Goal: Task Accomplishment & Management: Complete application form

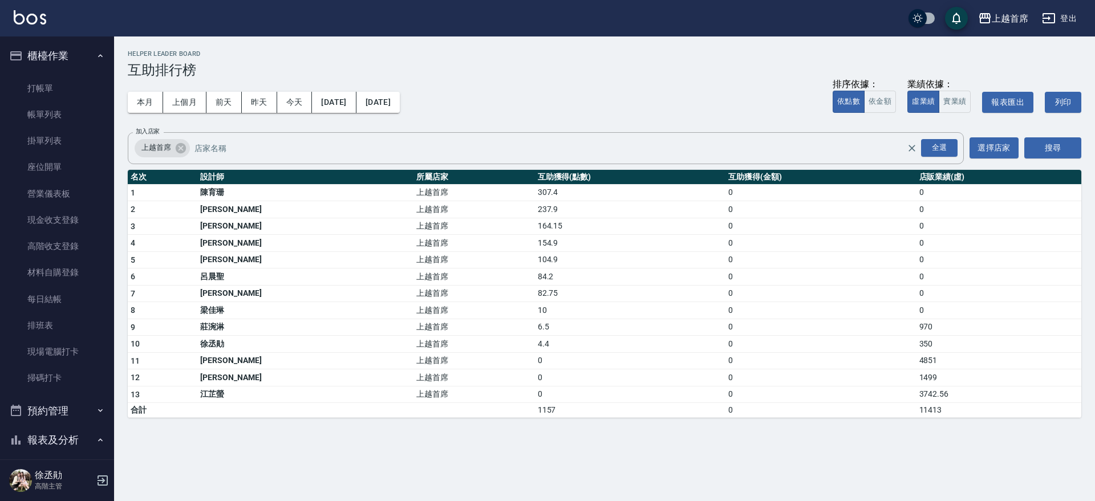
scroll to position [341, 0]
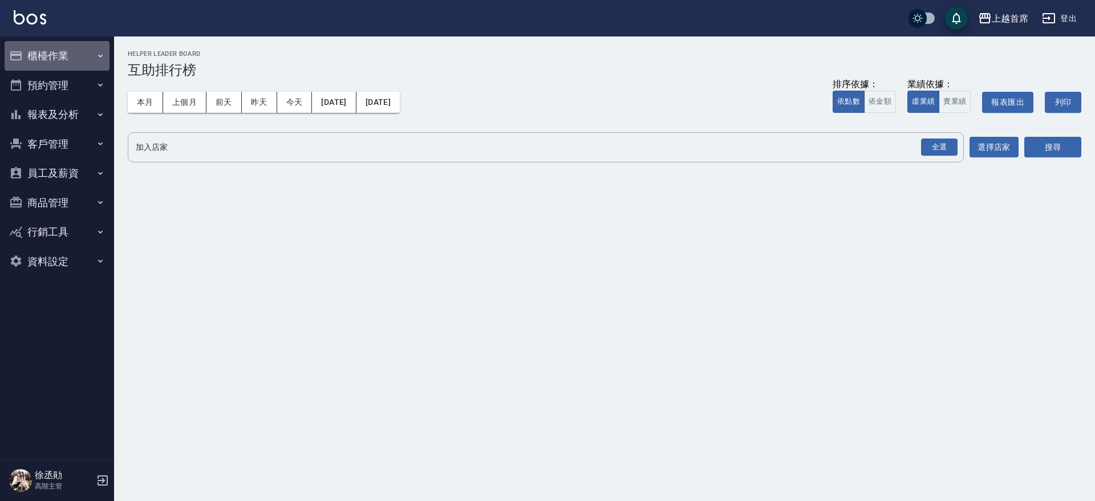
click at [59, 62] on button "櫃檯作業" at bounding box center [57, 56] width 105 height 30
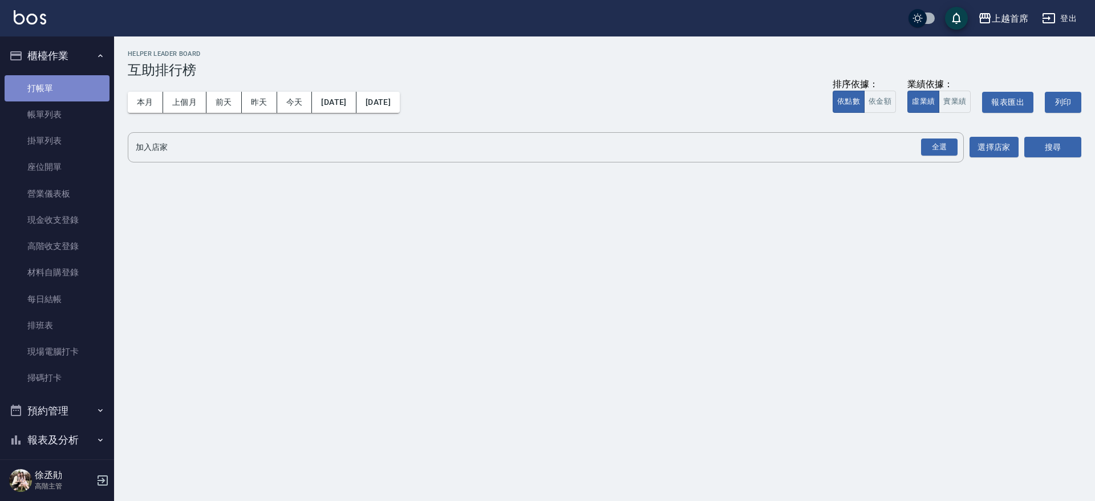
click at [83, 82] on link "打帳單" at bounding box center [57, 88] width 105 height 26
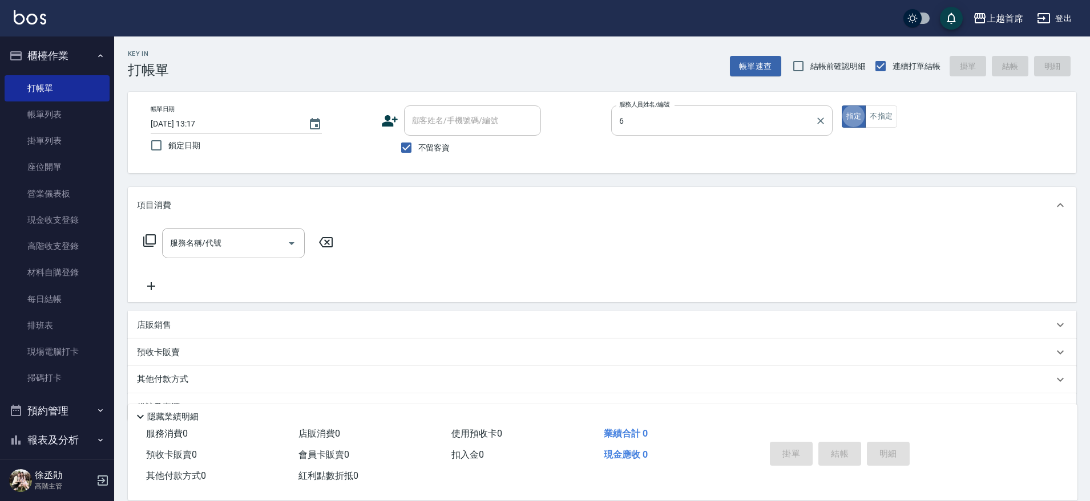
type input "Aki-6"
type button "true"
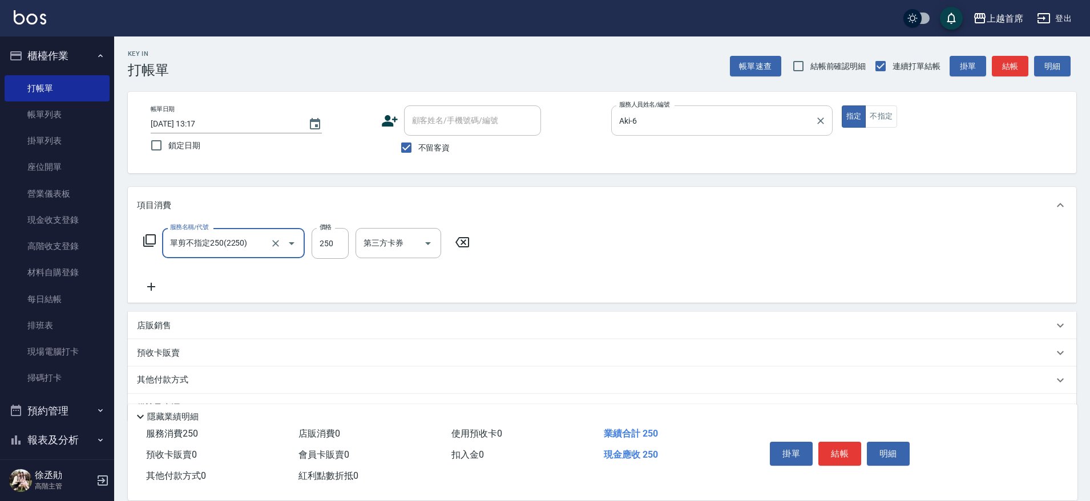
type input "單剪不指定250(2250)"
type input "200"
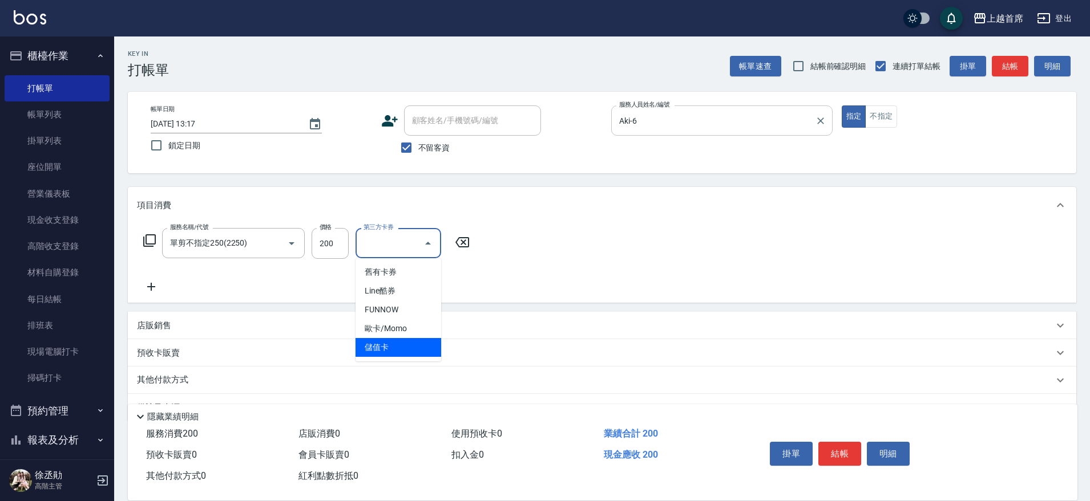
type input "儲值卡"
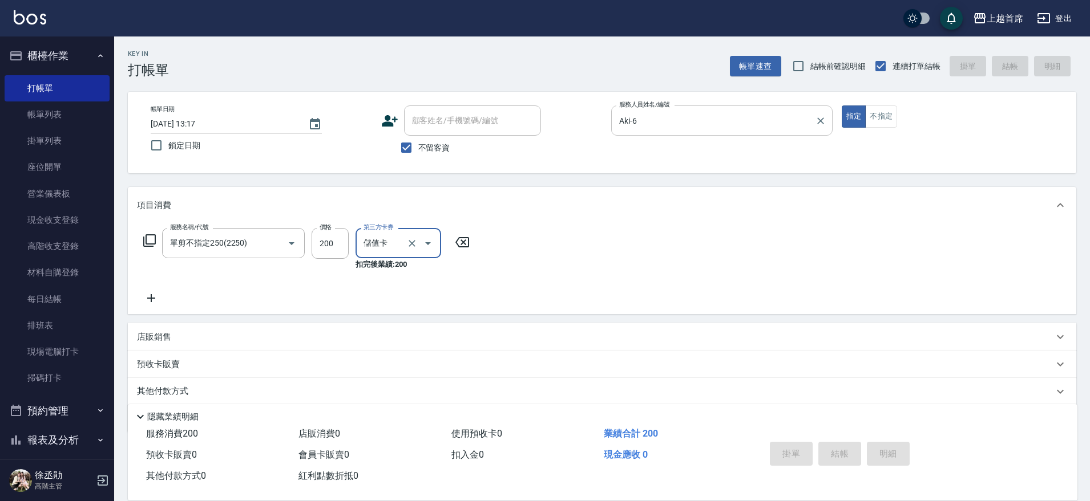
type input "[DATE] 13:19"
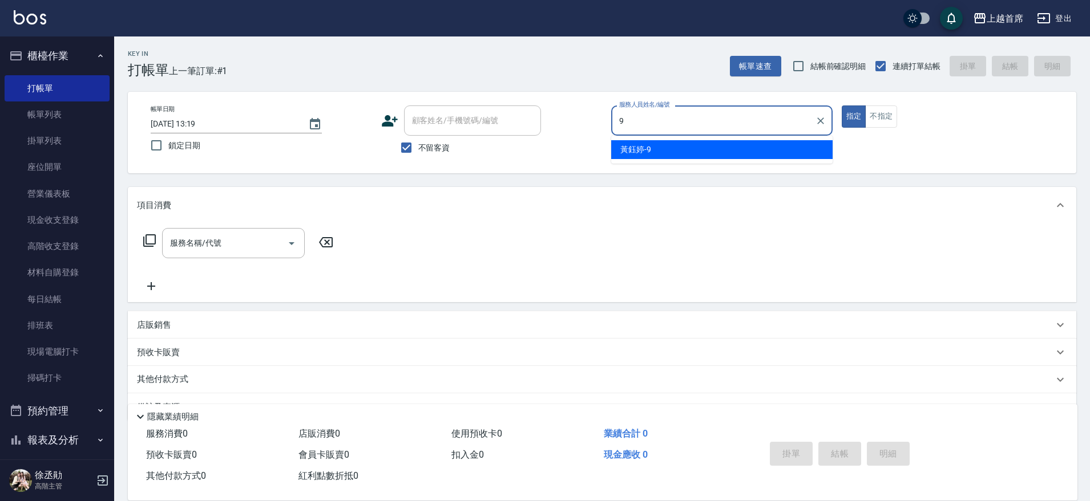
type input "[PERSON_NAME]-9"
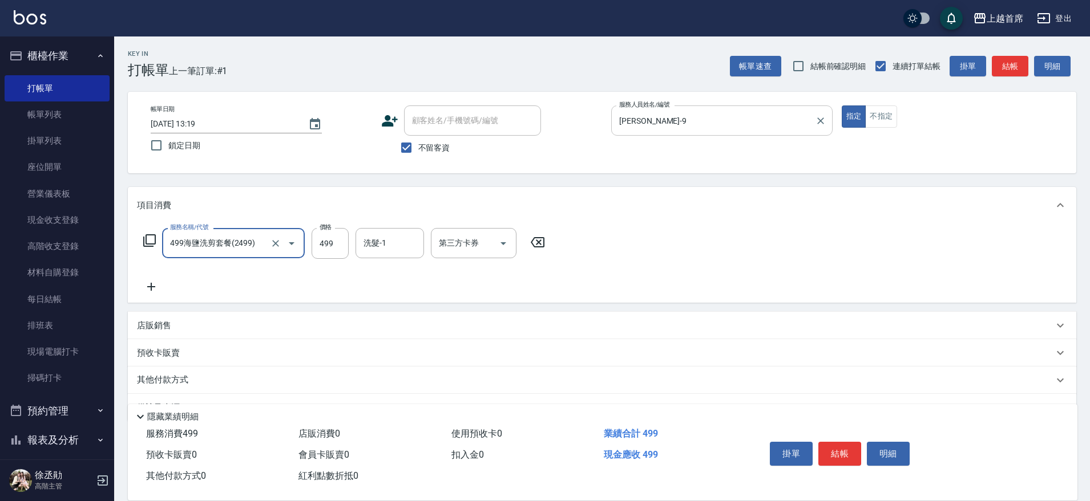
type input "499海鹽洗剪套餐(2499)"
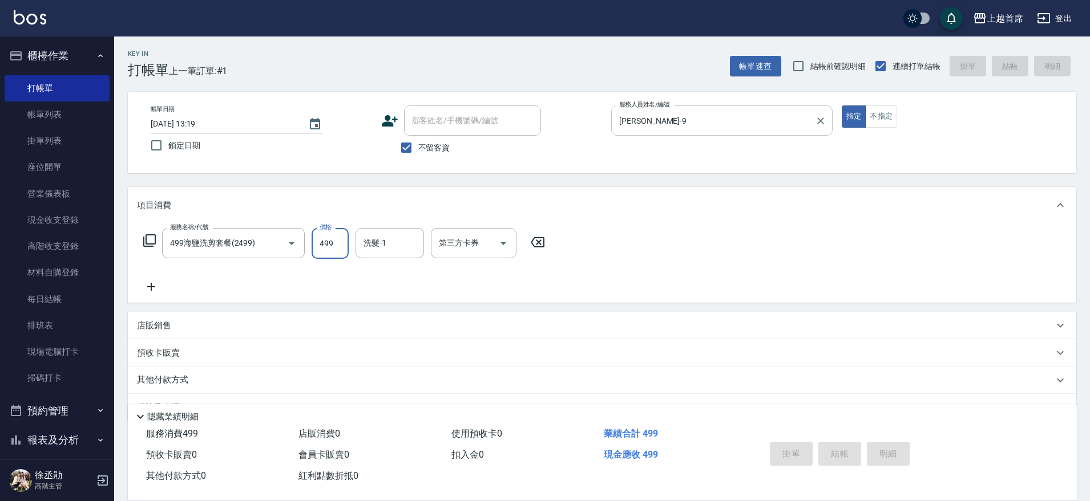
type input "[DATE] 13:21"
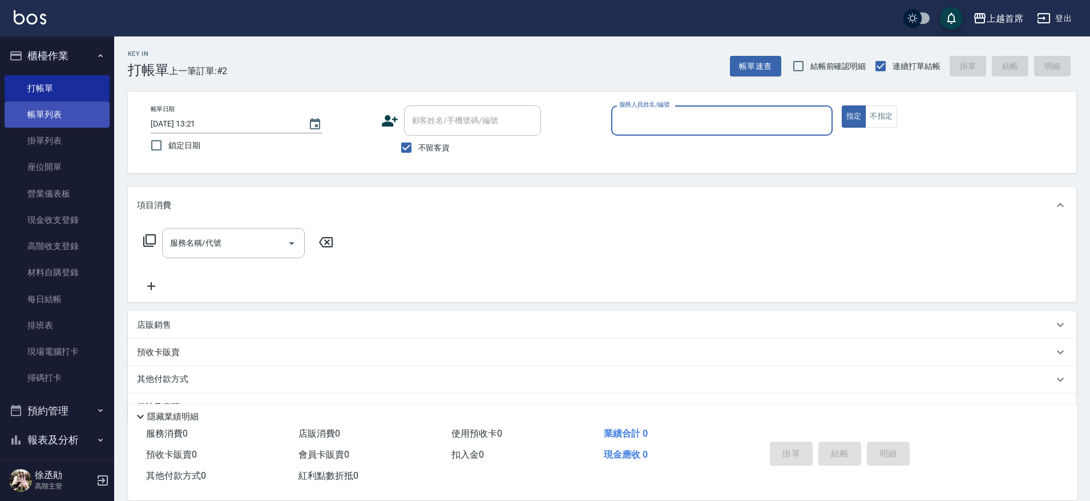
click at [88, 116] on link "帳單列表" at bounding box center [57, 115] width 105 height 26
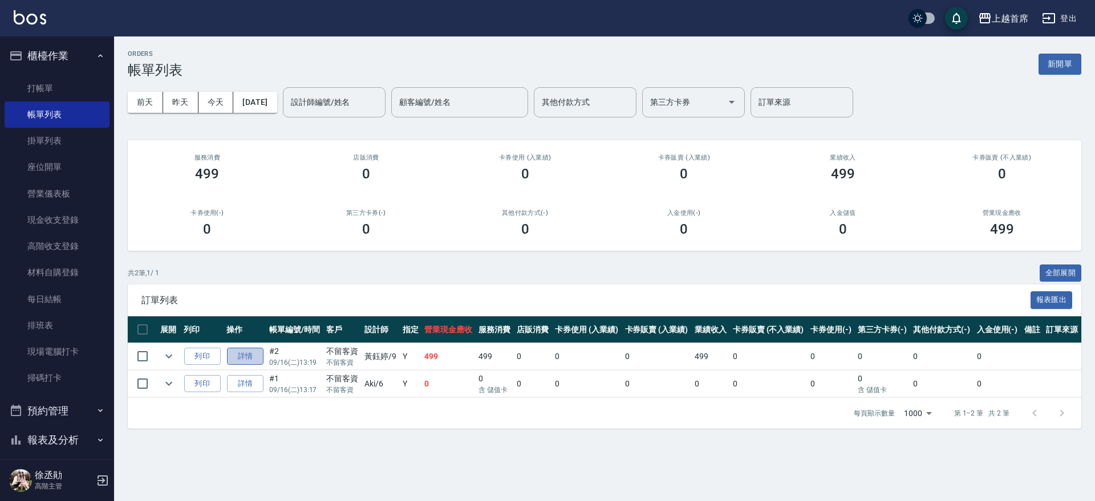
click at [253, 353] on link "詳情" at bounding box center [245, 357] width 37 height 18
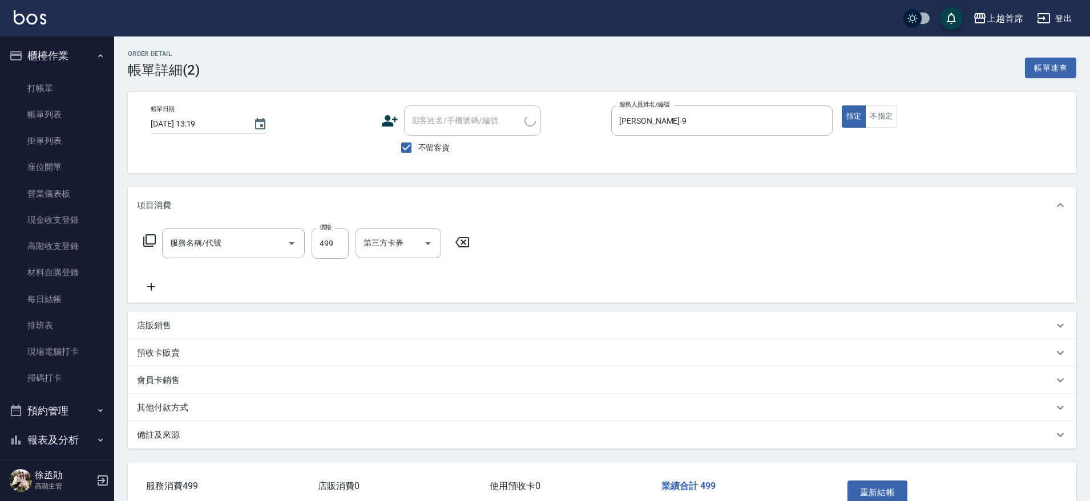
type input "[DATE] 13:19"
checkbox input "true"
type input "[PERSON_NAME]-9"
type input "499海鹽洗剪套餐(2499)"
click at [403, 245] on input "洗髮-1" at bounding box center [390, 243] width 58 height 20
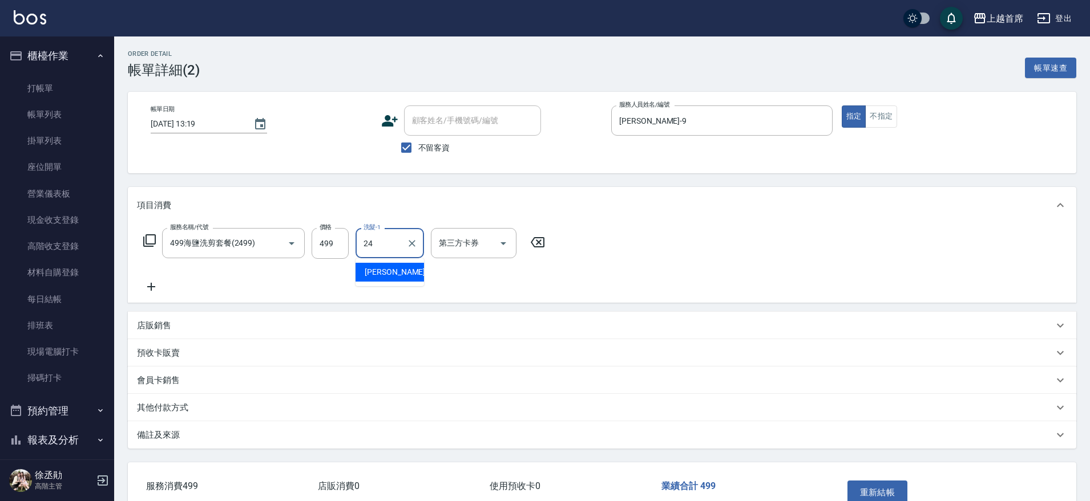
type input "[PERSON_NAME]-24"
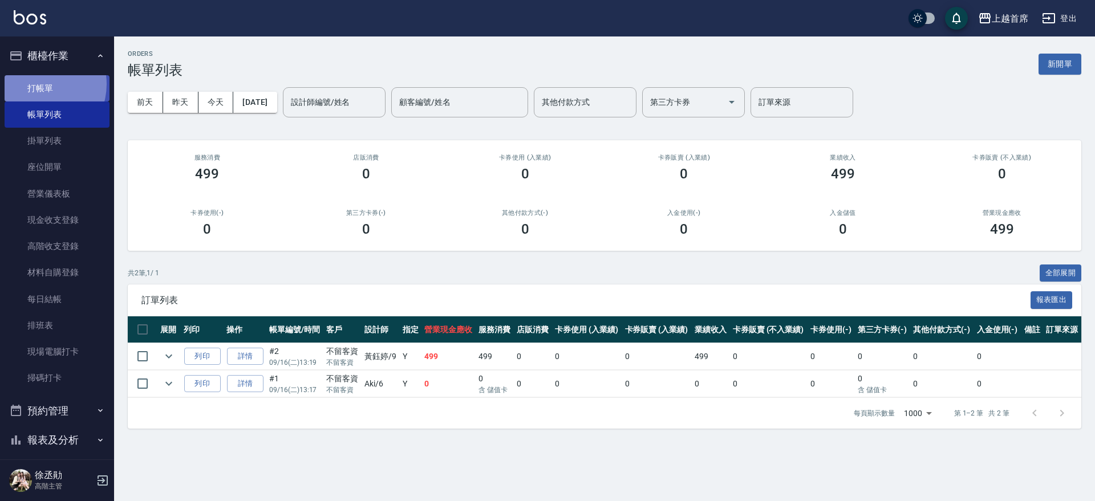
click at [37, 84] on link "打帳單" at bounding box center [57, 88] width 105 height 26
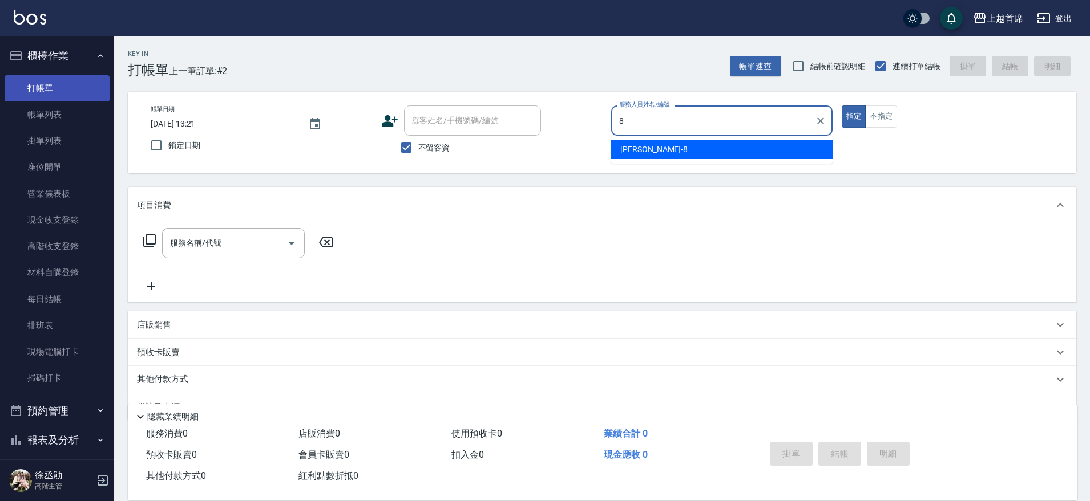
type input "[PERSON_NAME]好-8"
type button "true"
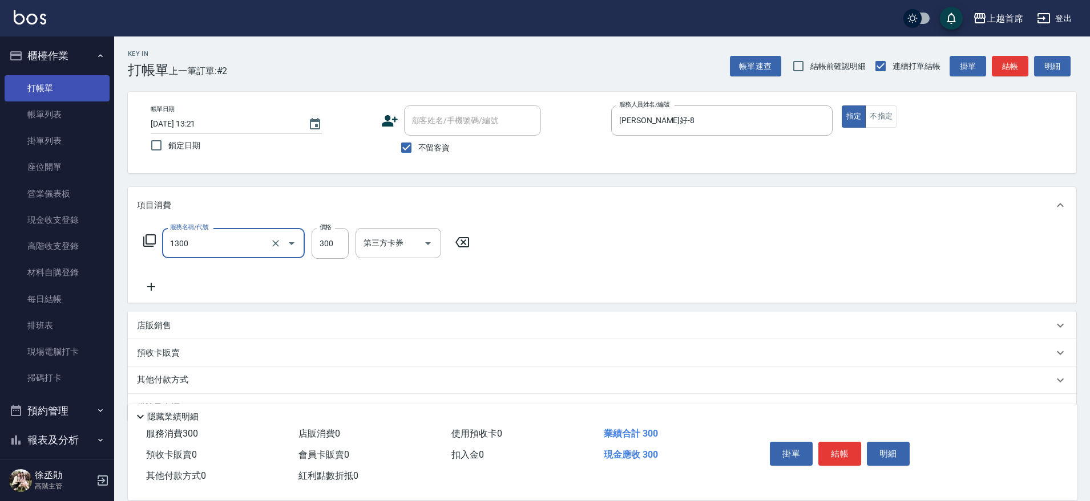
type input "洗髮(1300)"
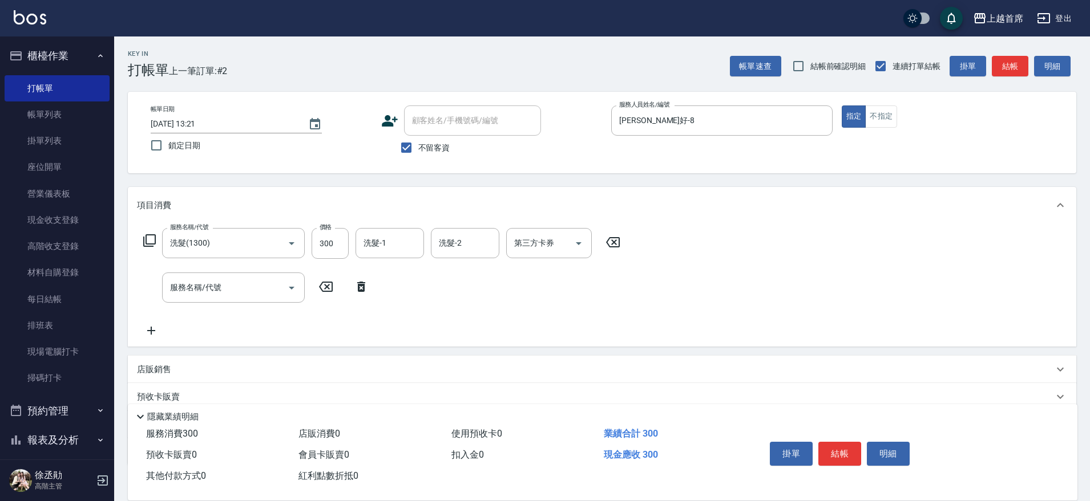
drag, startPoint x: 106, startPoint y: 143, endPoint x: 488, endPoint y: 302, distance: 414.1
click at [488, 302] on div "服務名稱/代號 洗髮(1300) 服務名稱/代號 價格 300 價格 洗髮-1 洗髮-1 洗髮-2 洗髮-2 第三方卡券 第三方卡券 服務名稱/代號 服務名稱…" at bounding box center [382, 283] width 490 height 110
click at [151, 242] on icon at bounding box center [150, 241] width 14 height 14
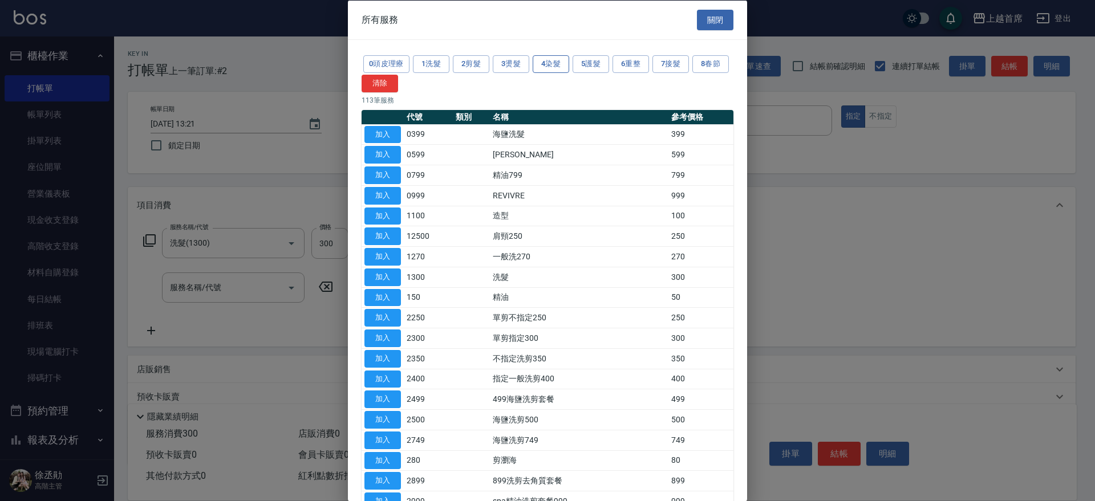
click at [545, 62] on button "4染髮" at bounding box center [551, 64] width 37 height 18
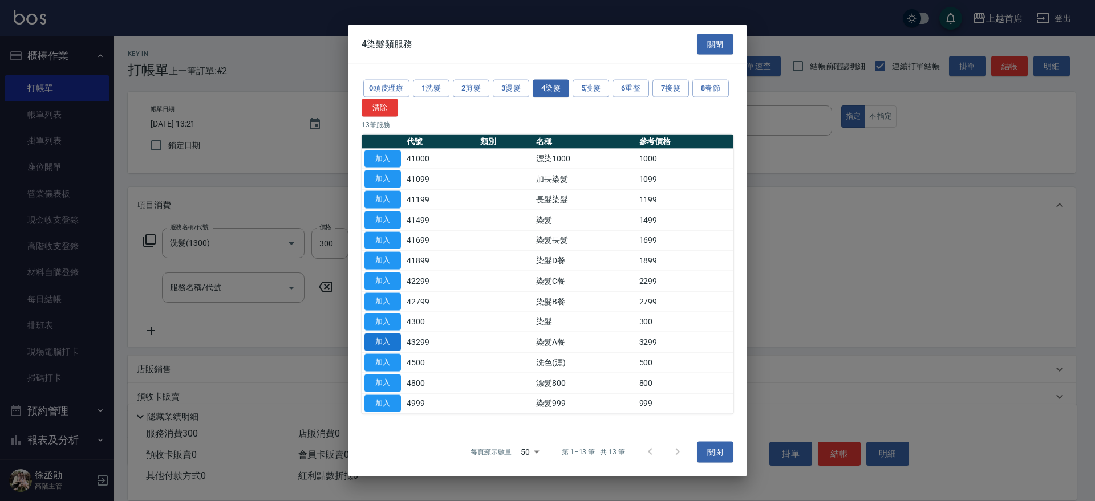
click at [378, 341] on button "加入" at bounding box center [383, 343] width 37 height 18
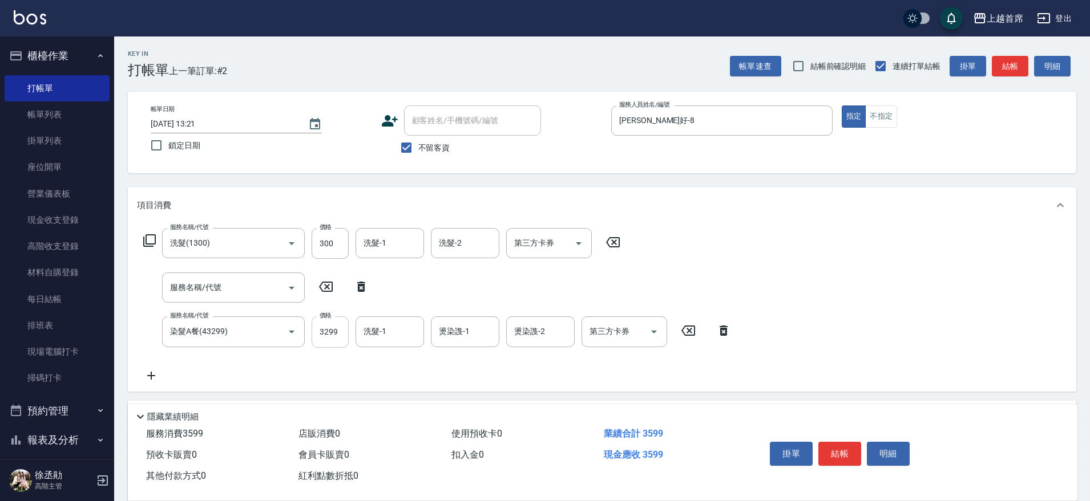
click at [343, 331] on input "3299" at bounding box center [330, 332] width 37 height 31
type input "4860"
click at [184, 292] on input "服務名稱/代號" at bounding box center [224, 288] width 115 height 20
type input "2"
type input "黑耀光護髮(52000)"
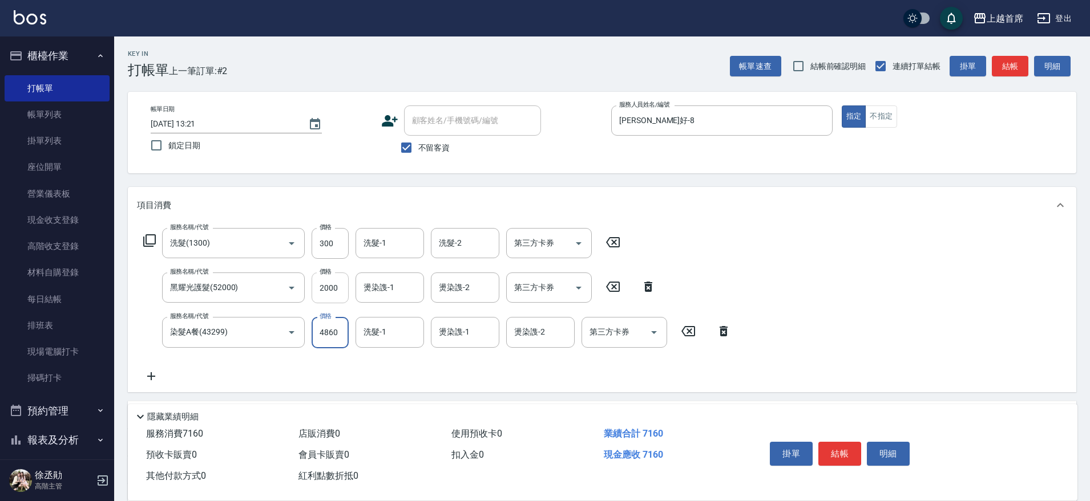
click at [331, 292] on input "2000" at bounding box center [330, 288] width 37 height 31
click at [336, 292] on input "2000" at bounding box center [330, 288] width 37 height 31
type input "3050"
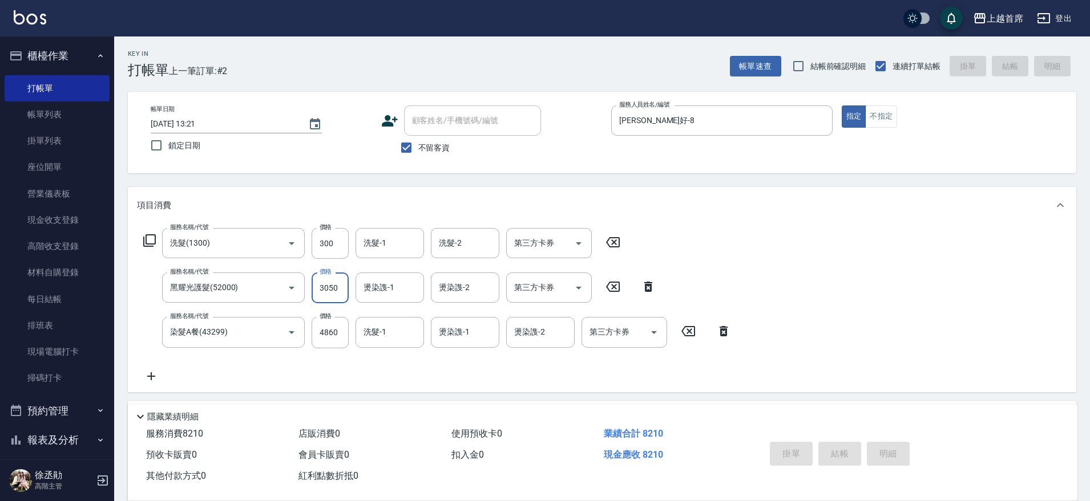
type input "[DATE] 13:22"
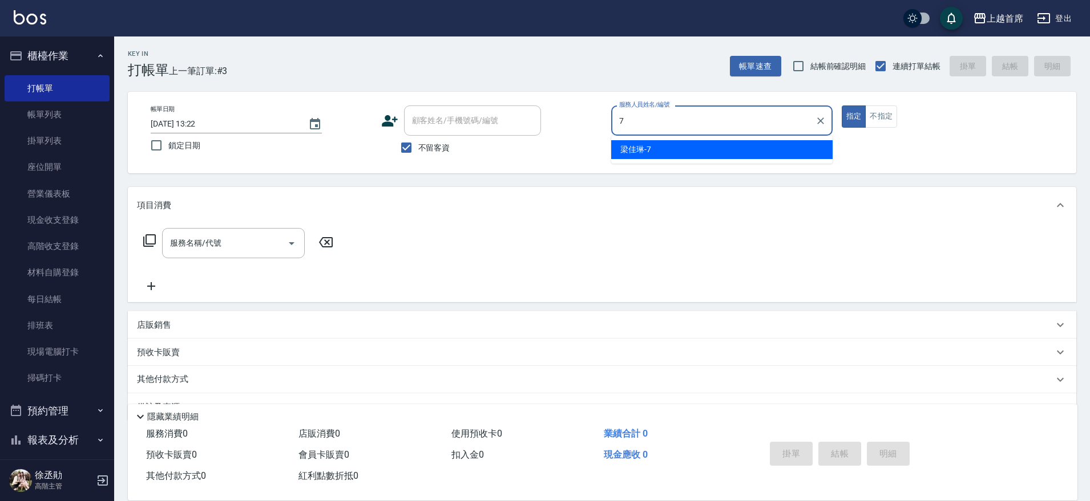
type input "[PERSON_NAME]-7"
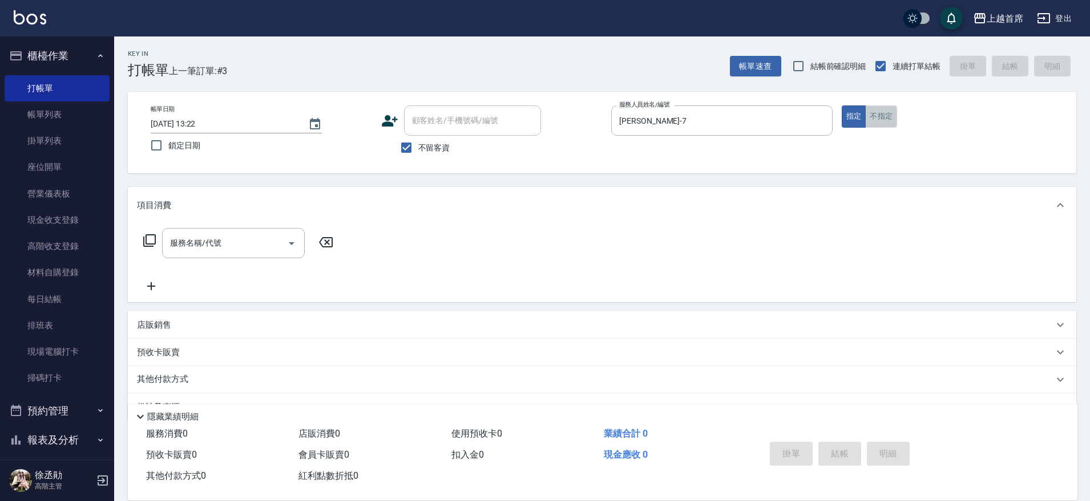
click at [872, 115] on button "不指定" at bounding box center [881, 117] width 32 height 22
type button "false"
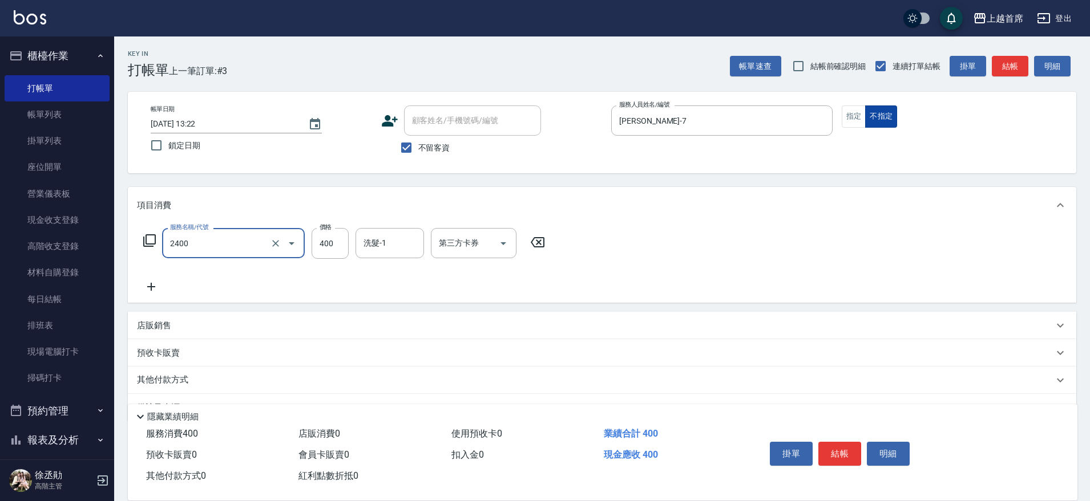
type input "指定一般洗剪400(2400)"
type input "350"
click at [365, 236] on input "洗髮-1" at bounding box center [390, 243] width 58 height 20
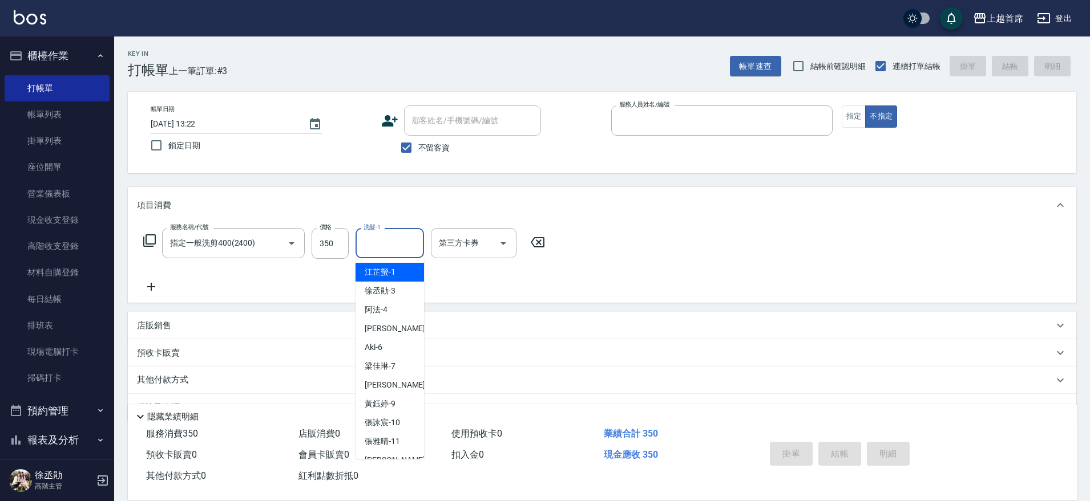
type input "[DATE] 13:23"
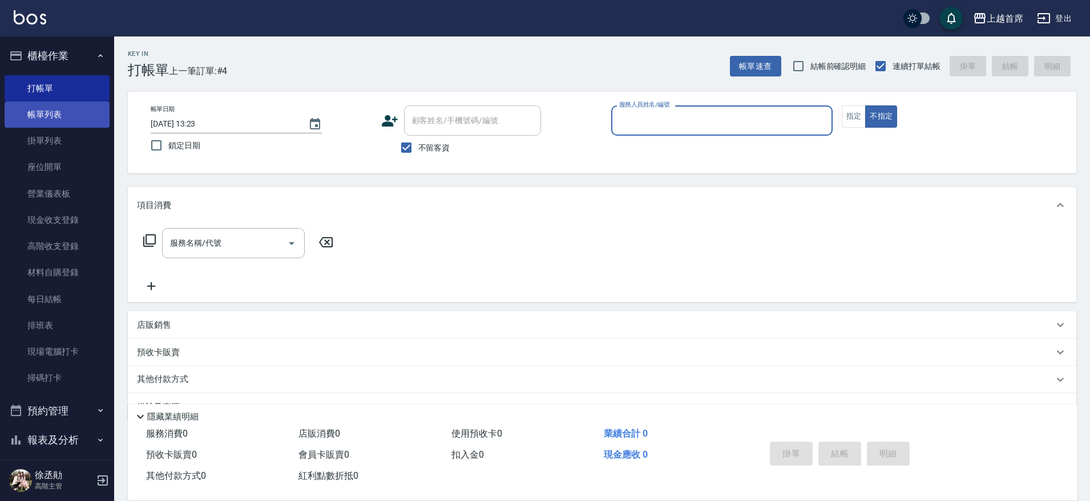
click at [50, 122] on link "帳單列表" at bounding box center [57, 115] width 105 height 26
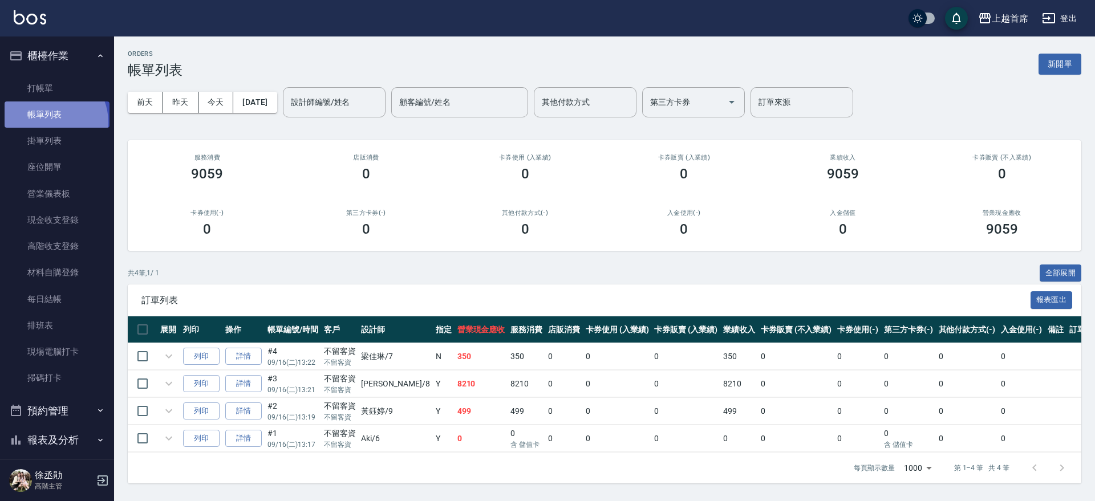
click at [50, 122] on link "帳單列表" at bounding box center [57, 115] width 105 height 26
click at [242, 352] on link "詳情" at bounding box center [243, 357] width 37 height 18
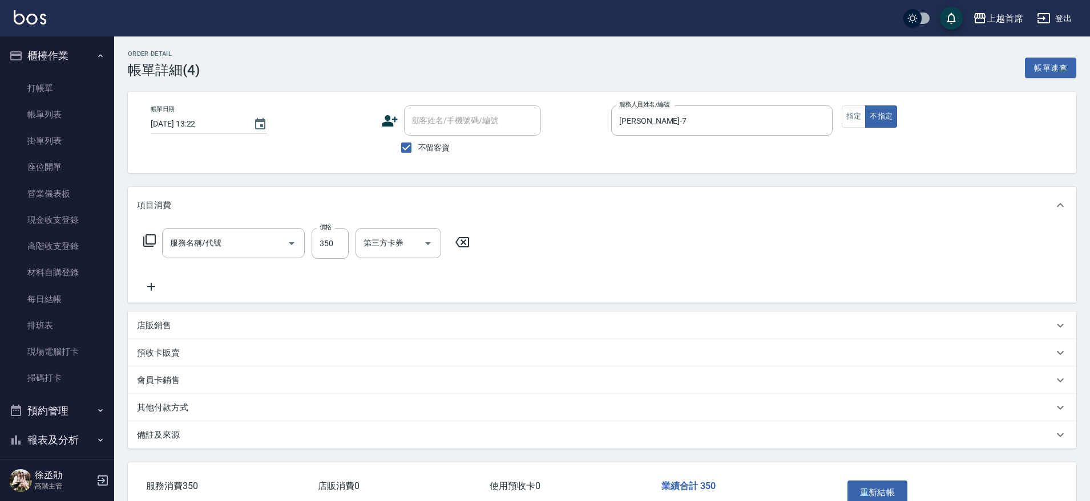
type input "[DATE] 13:22"
checkbox input "true"
type input "[PERSON_NAME]-7"
type input "指定一般洗剪400(2400)"
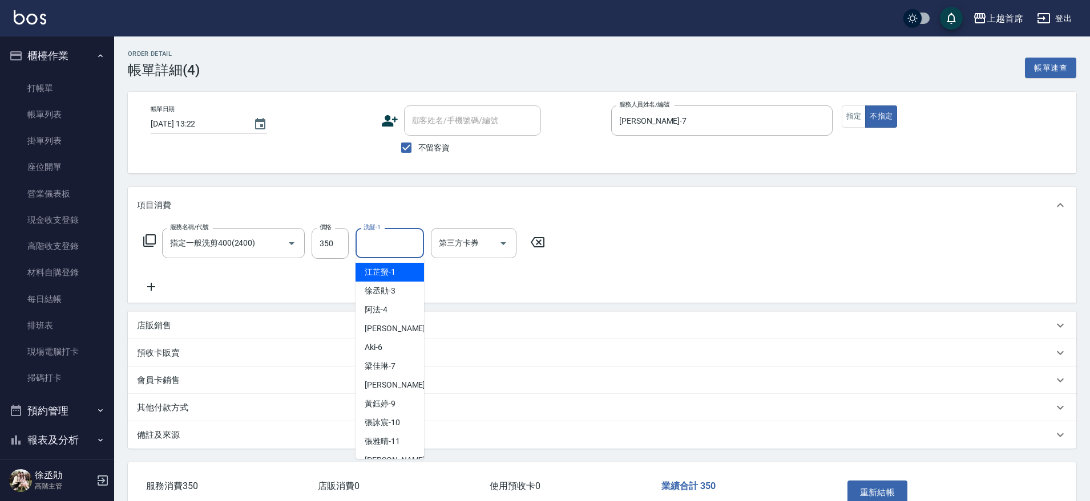
click at [408, 249] on input "洗髮-1" at bounding box center [390, 243] width 58 height 20
type input "[PERSON_NAME]-77"
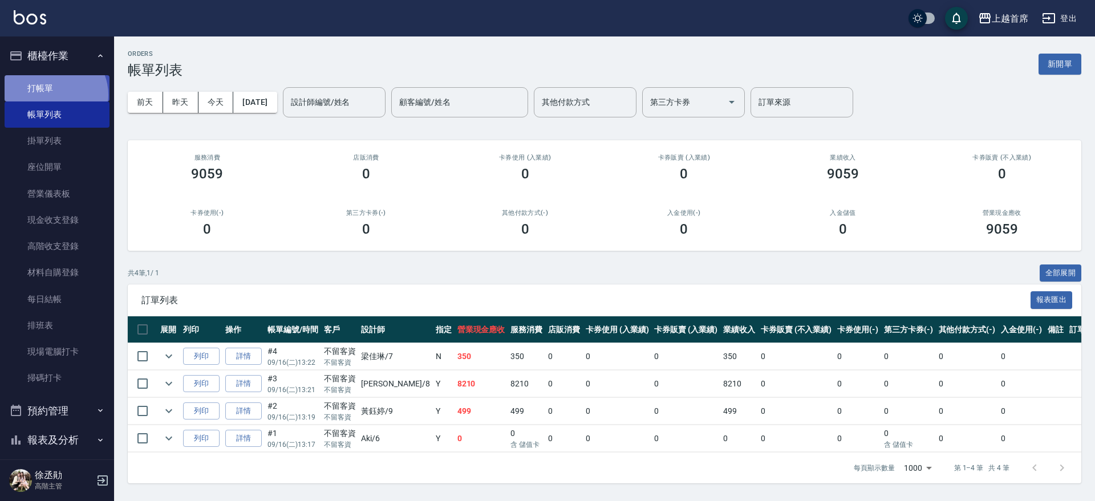
click at [51, 95] on link "打帳單" at bounding box center [57, 88] width 105 height 26
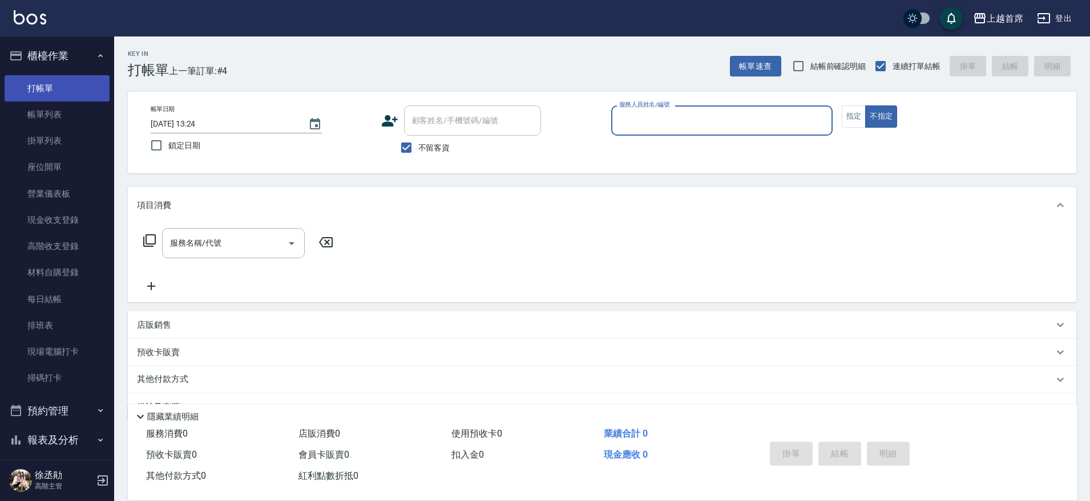
click at [54, 94] on link "打帳單" at bounding box center [57, 88] width 105 height 26
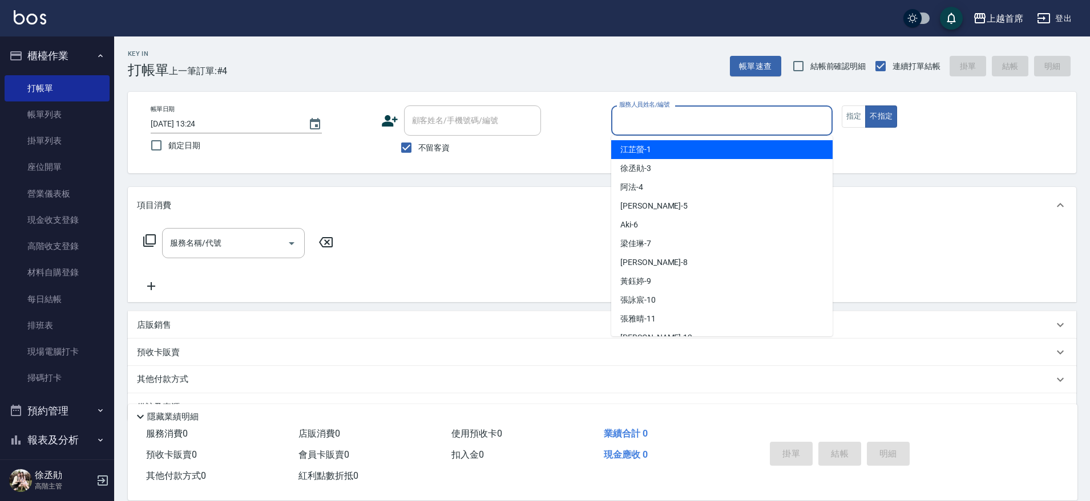
click at [753, 123] on input "服務人員姓名/編號" at bounding box center [721, 121] width 211 height 20
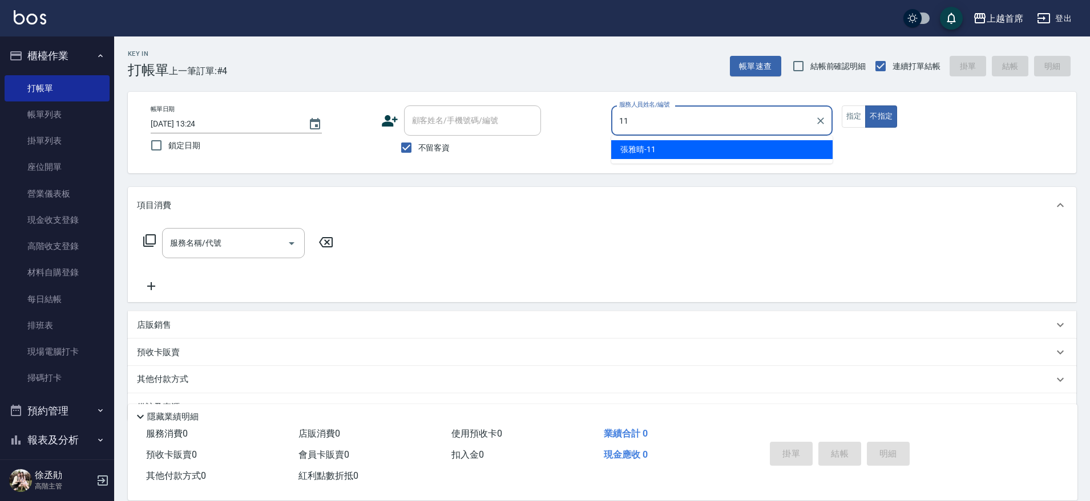
type input "[PERSON_NAME]-11"
type button "false"
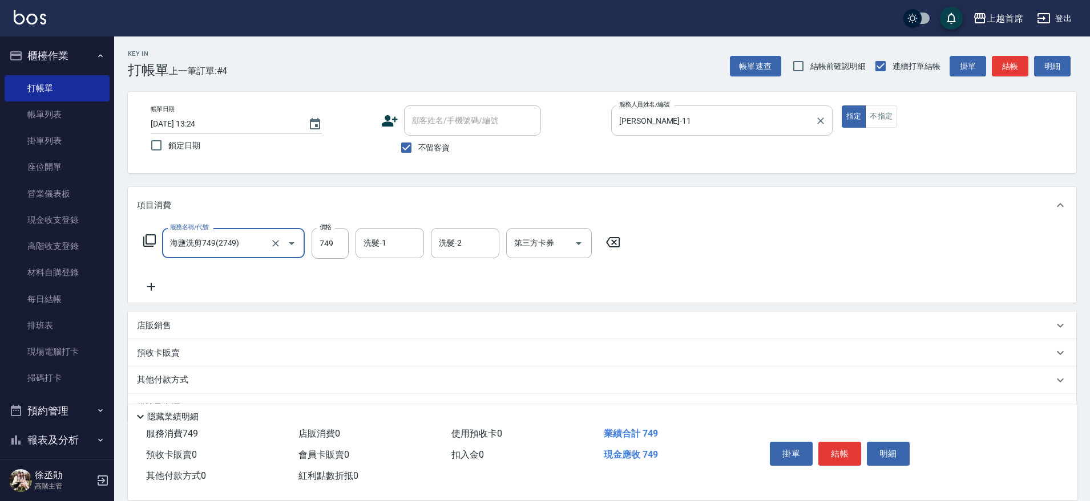
type input "海鹽洗剪749(2749)"
type input "[PERSON_NAME]-20"
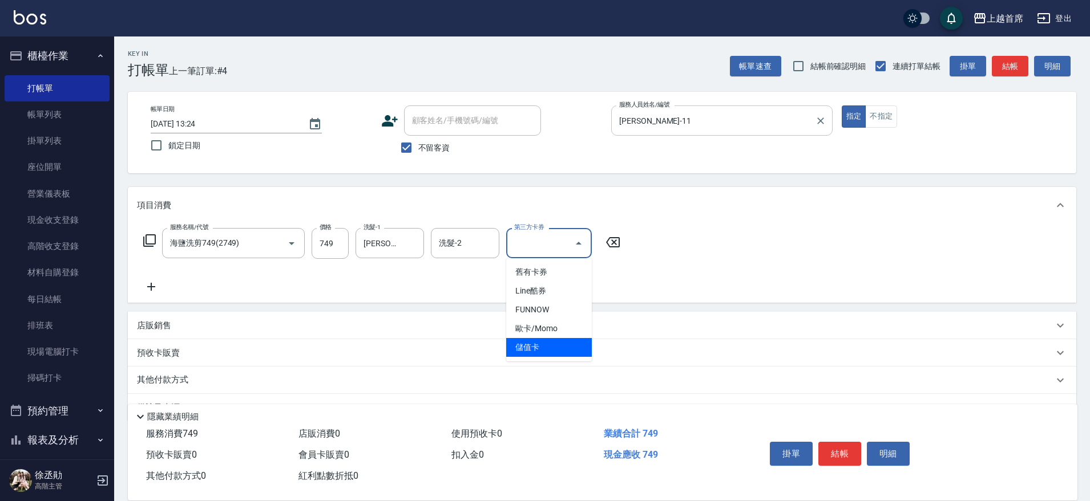
type input "儲值卡"
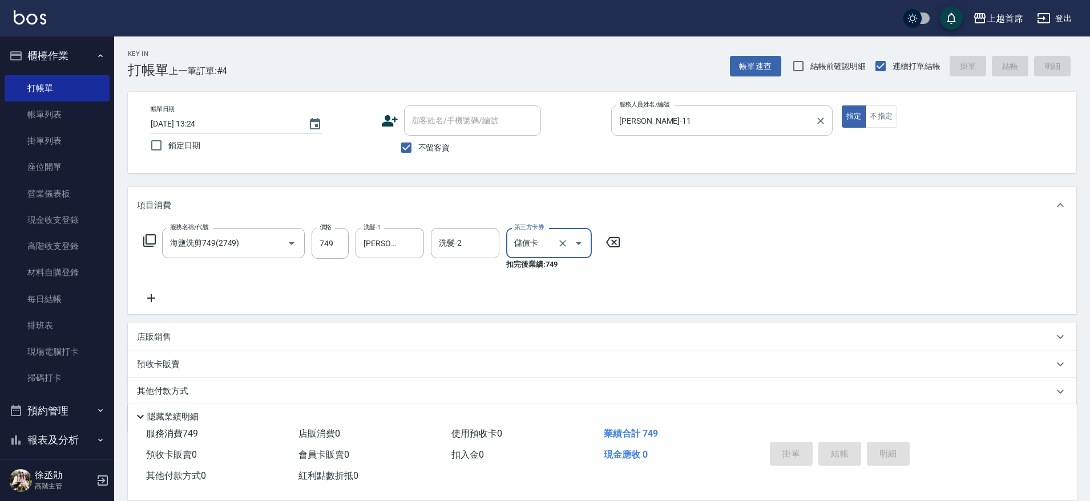
type input "[DATE] 13:25"
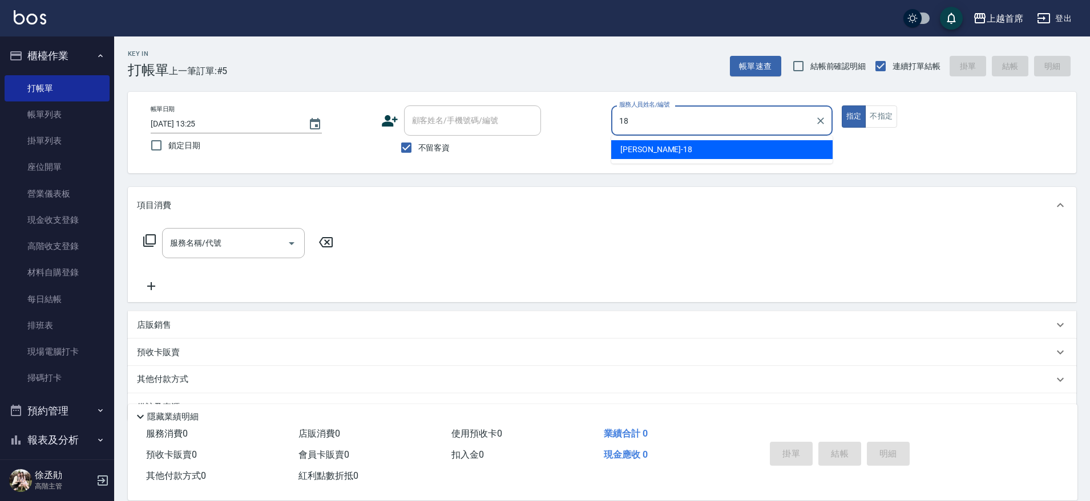
type input "Linda-18"
type button "true"
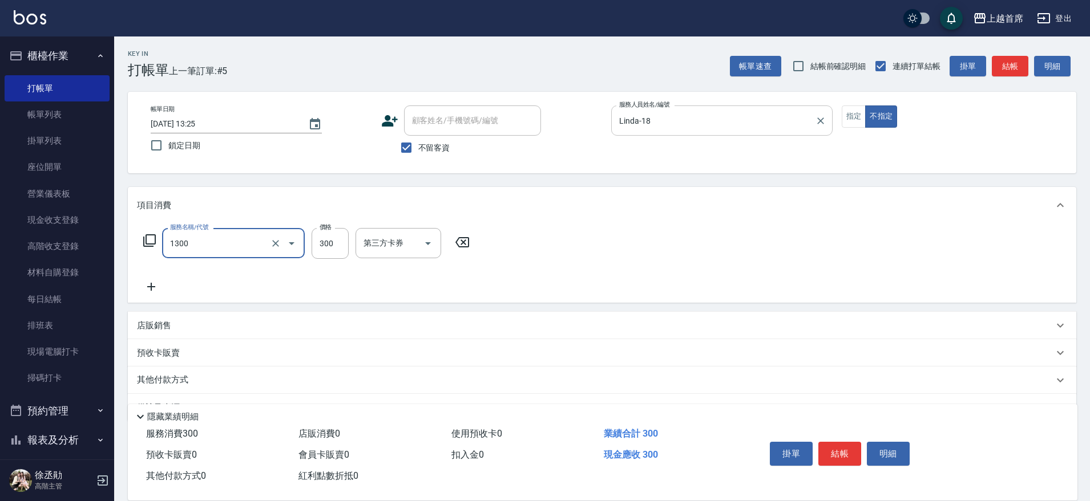
type input "洗髮(1300)"
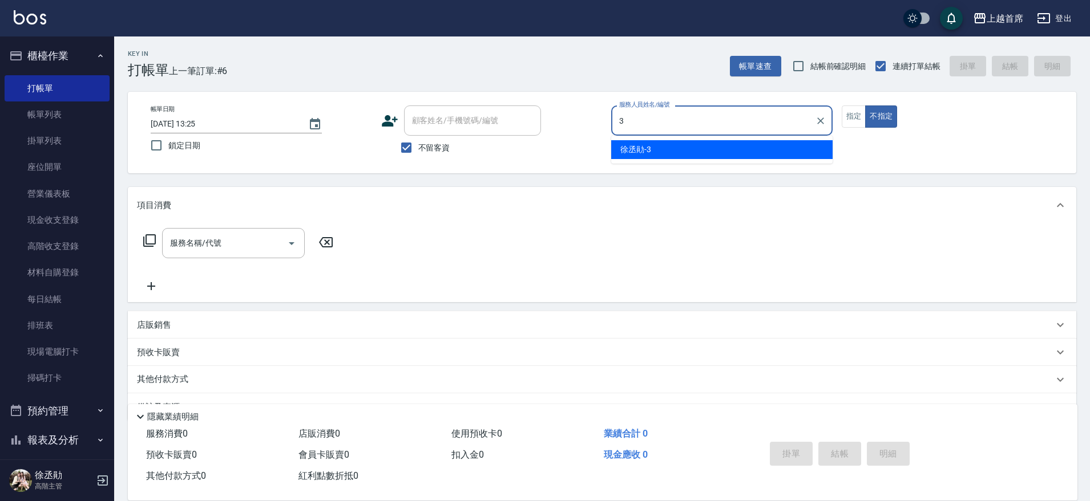
type input "[PERSON_NAME]-3"
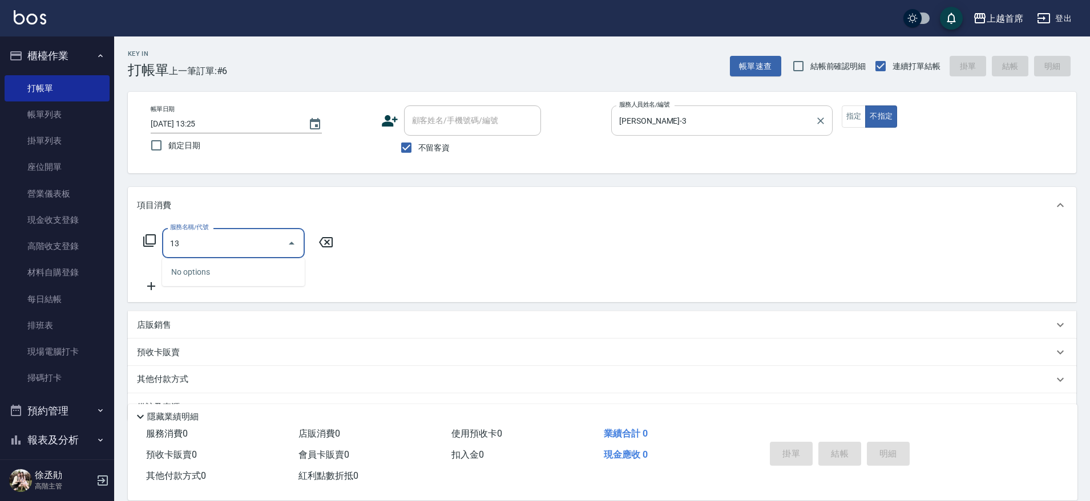
type input "1"
type input "海鹽洗髮(0399)"
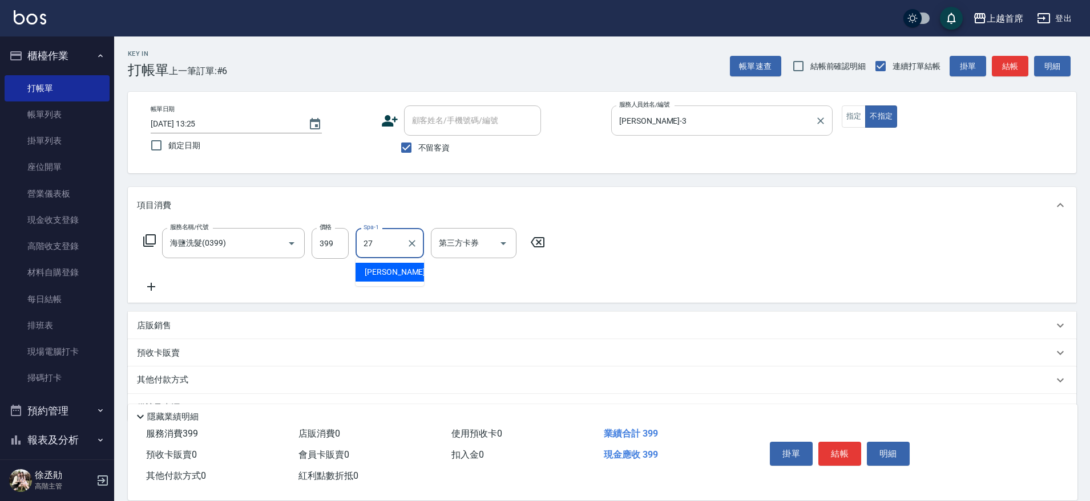
type input "[PERSON_NAME]-27"
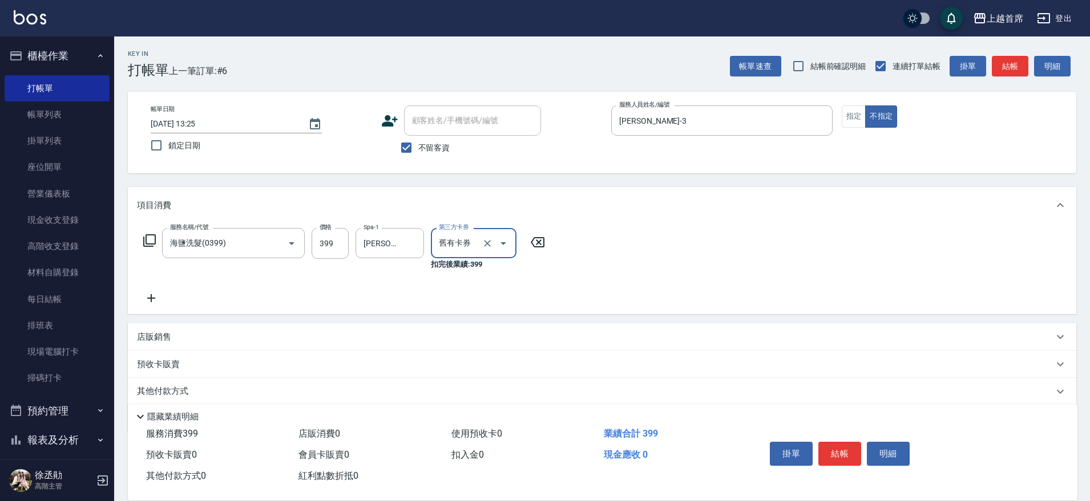
click at [504, 238] on icon "Open" at bounding box center [503, 244] width 14 height 14
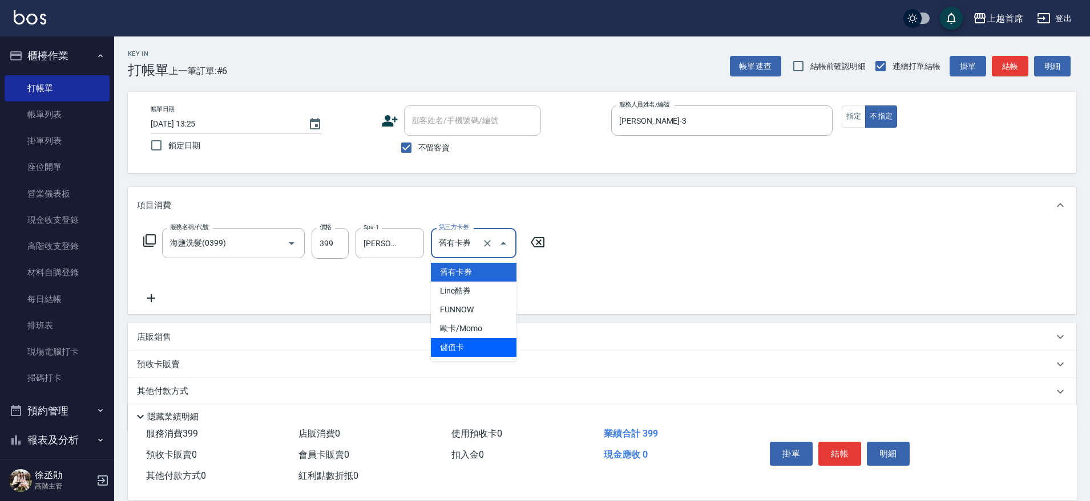
click at [482, 347] on span "儲值卡" at bounding box center [474, 347] width 86 height 19
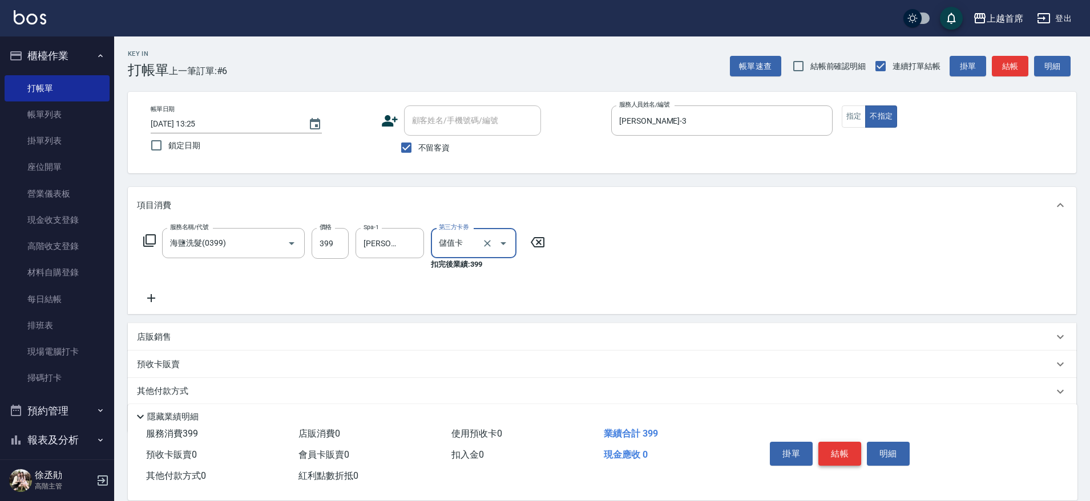
type input "儲值卡"
click at [836, 451] on button "結帳" at bounding box center [839, 454] width 43 height 24
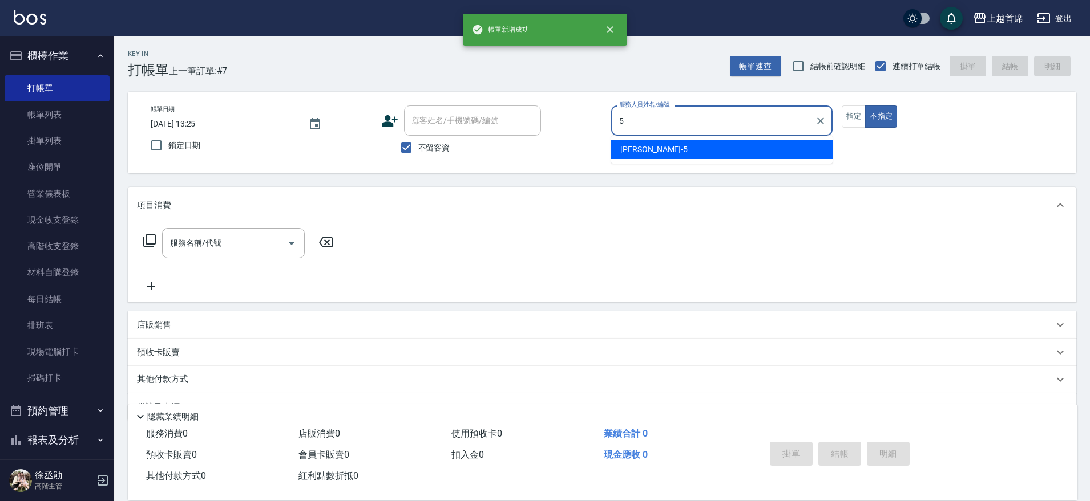
type input "[PERSON_NAME]-5"
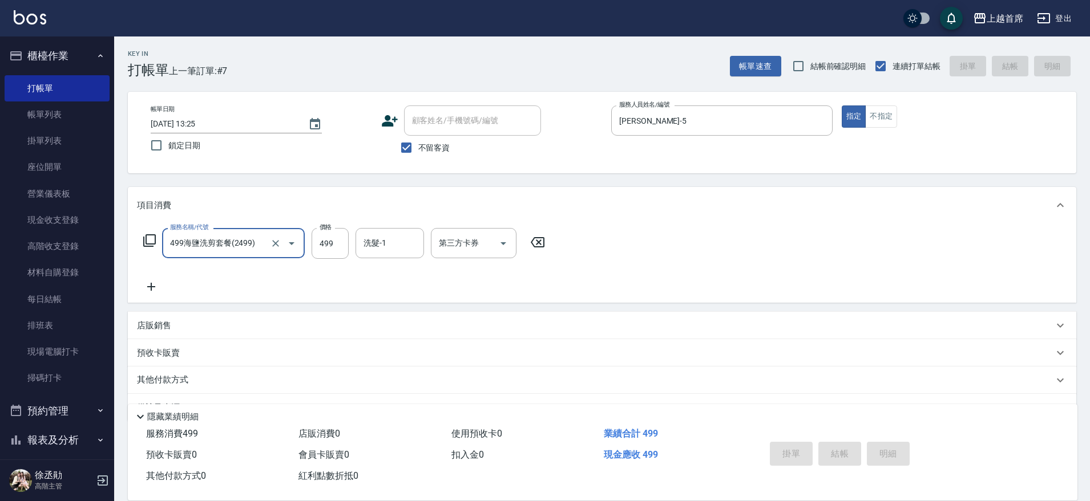
type input "499海鹽洗剪套餐(2499)"
type input "[DATE] 13:26"
